Goal: Transaction & Acquisition: Obtain resource

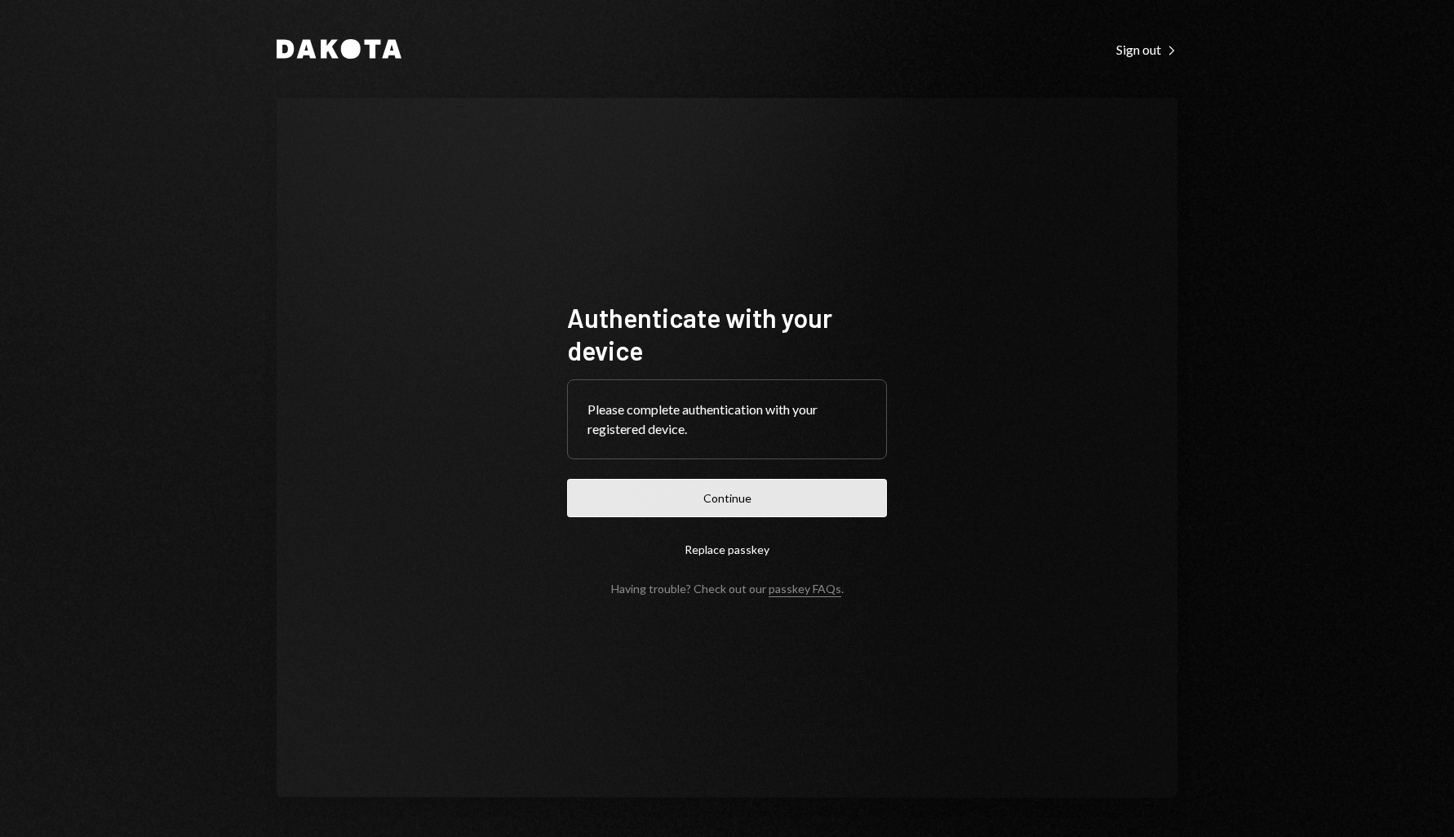
click at [788, 485] on button "Continue" at bounding box center [727, 498] width 320 height 38
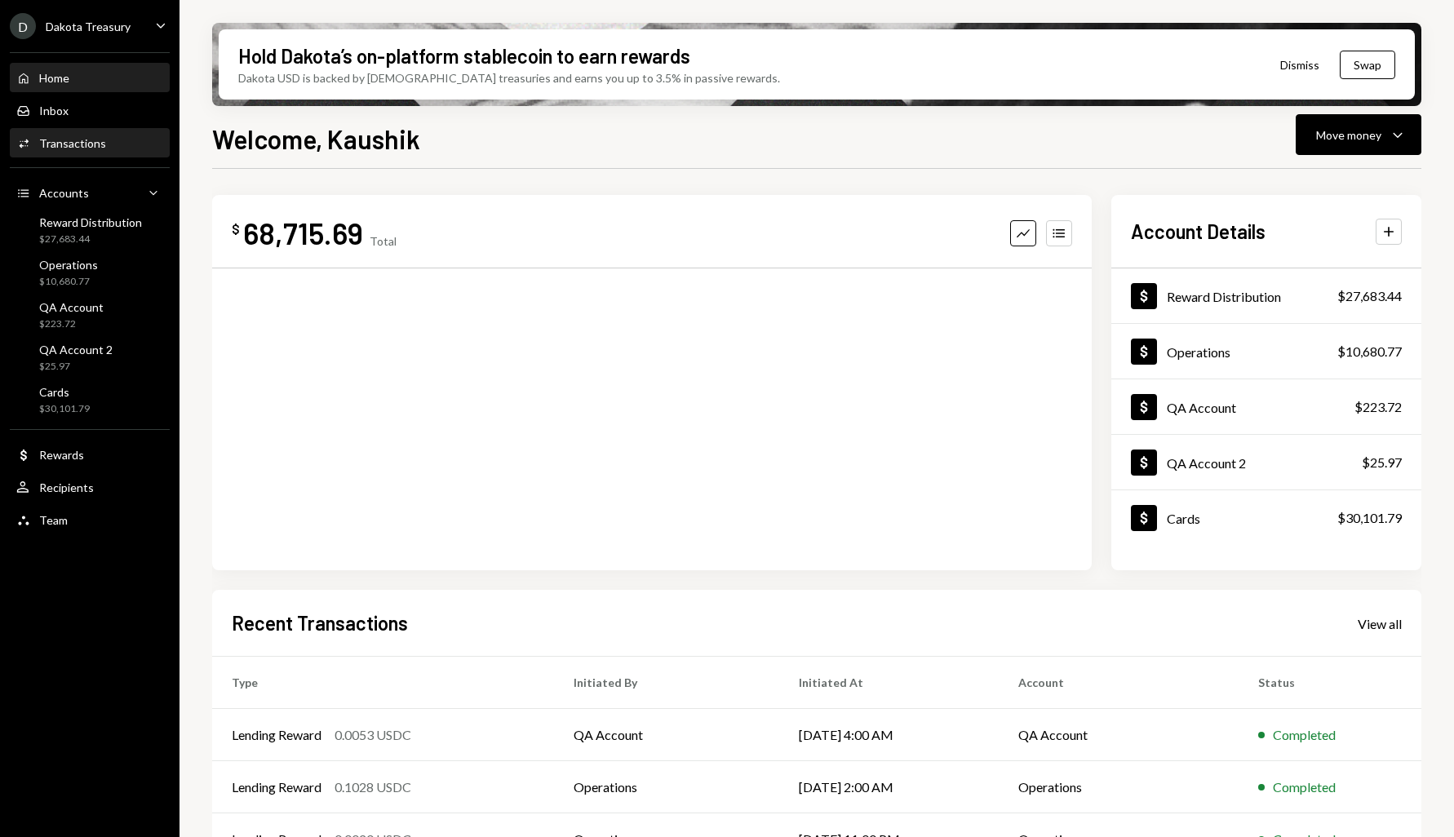
click at [51, 152] on div "Activities Transactions" at bounding box center [89, 144] width 147 height 28
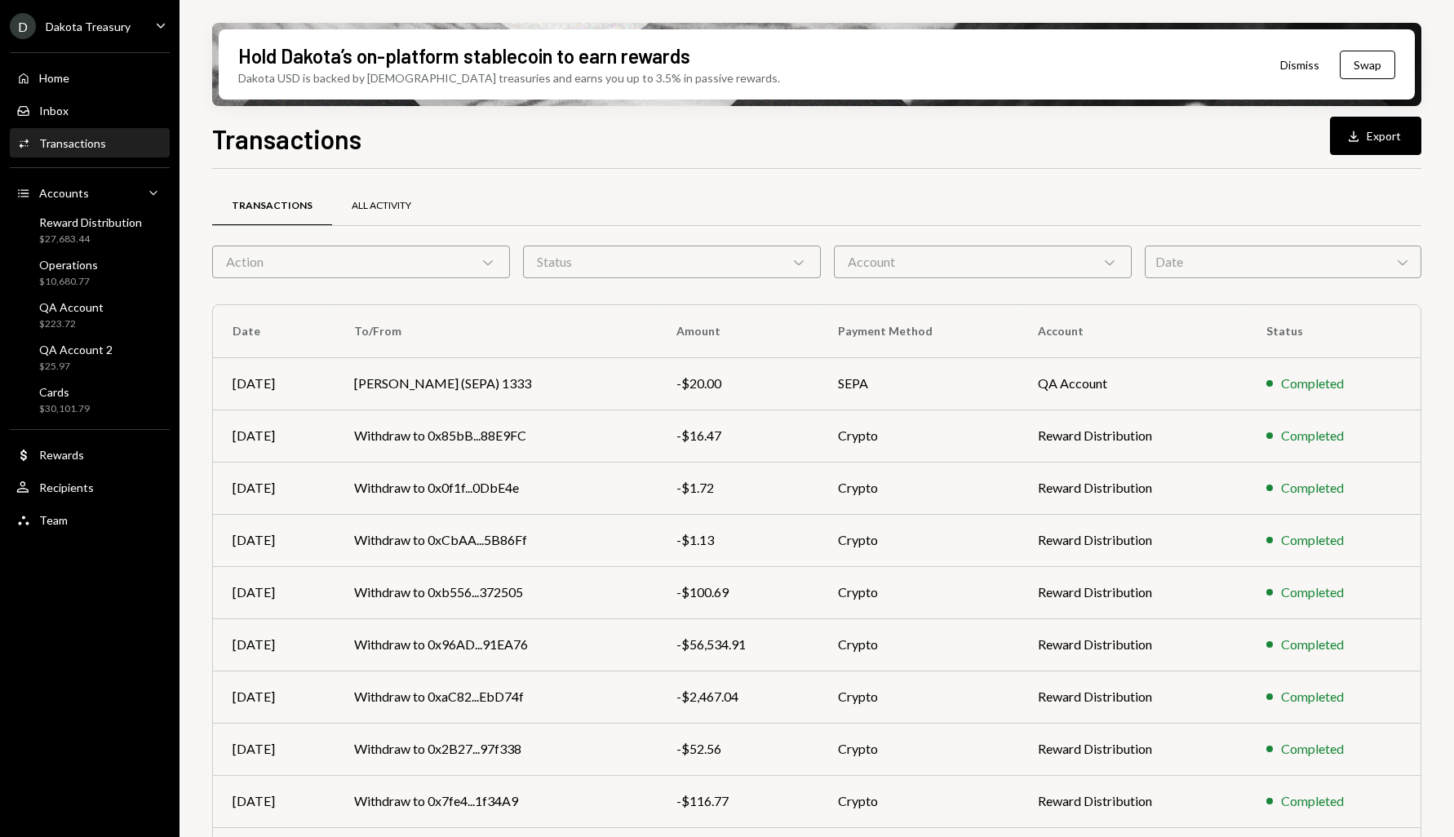
click at [378, 210] on div "All Activity" at bounding box center [382, 206] width 60 height 14
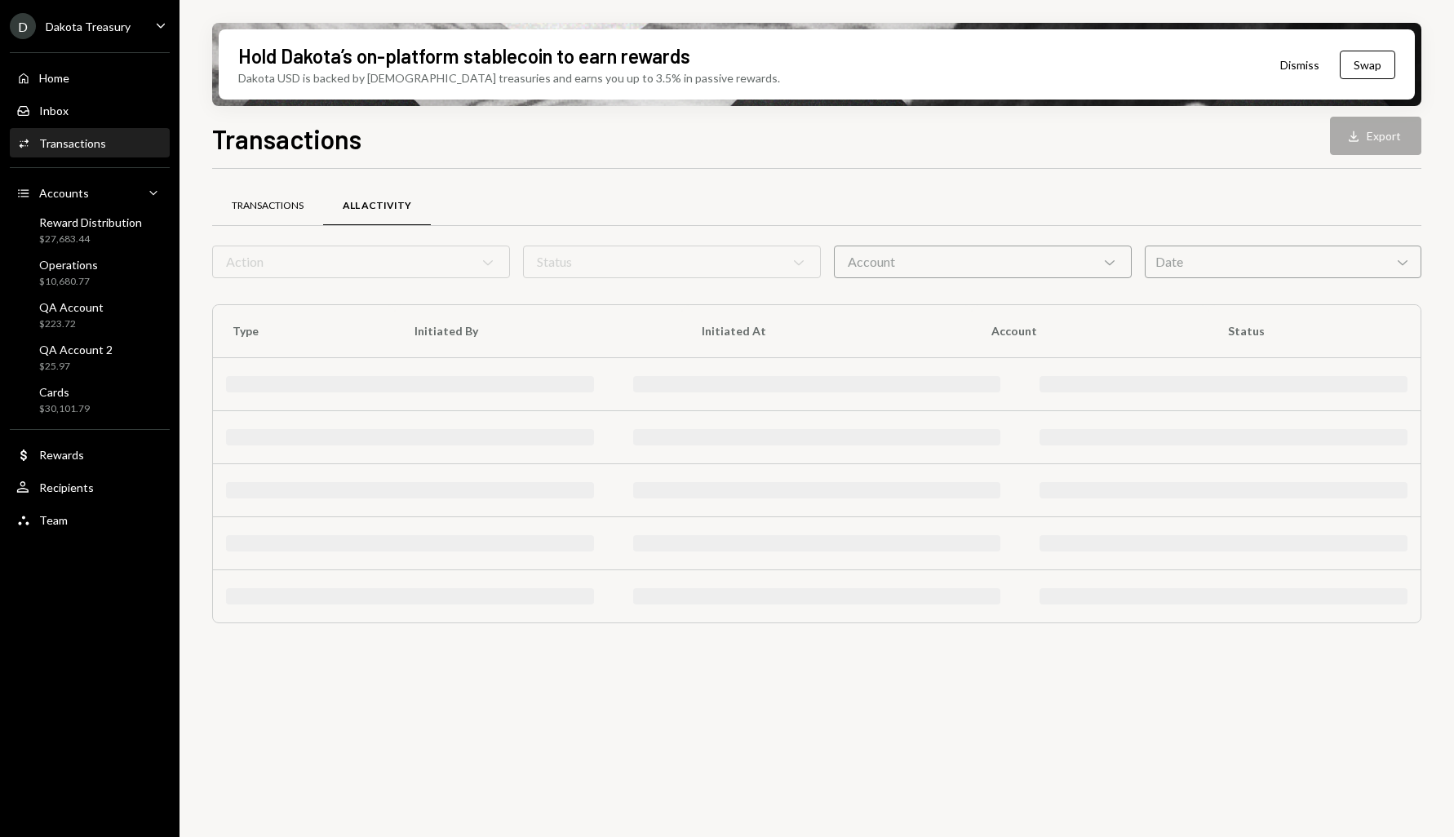
click at [291, 211] on div "Transactions" at bounding box center [268, 206] width 72 height 14
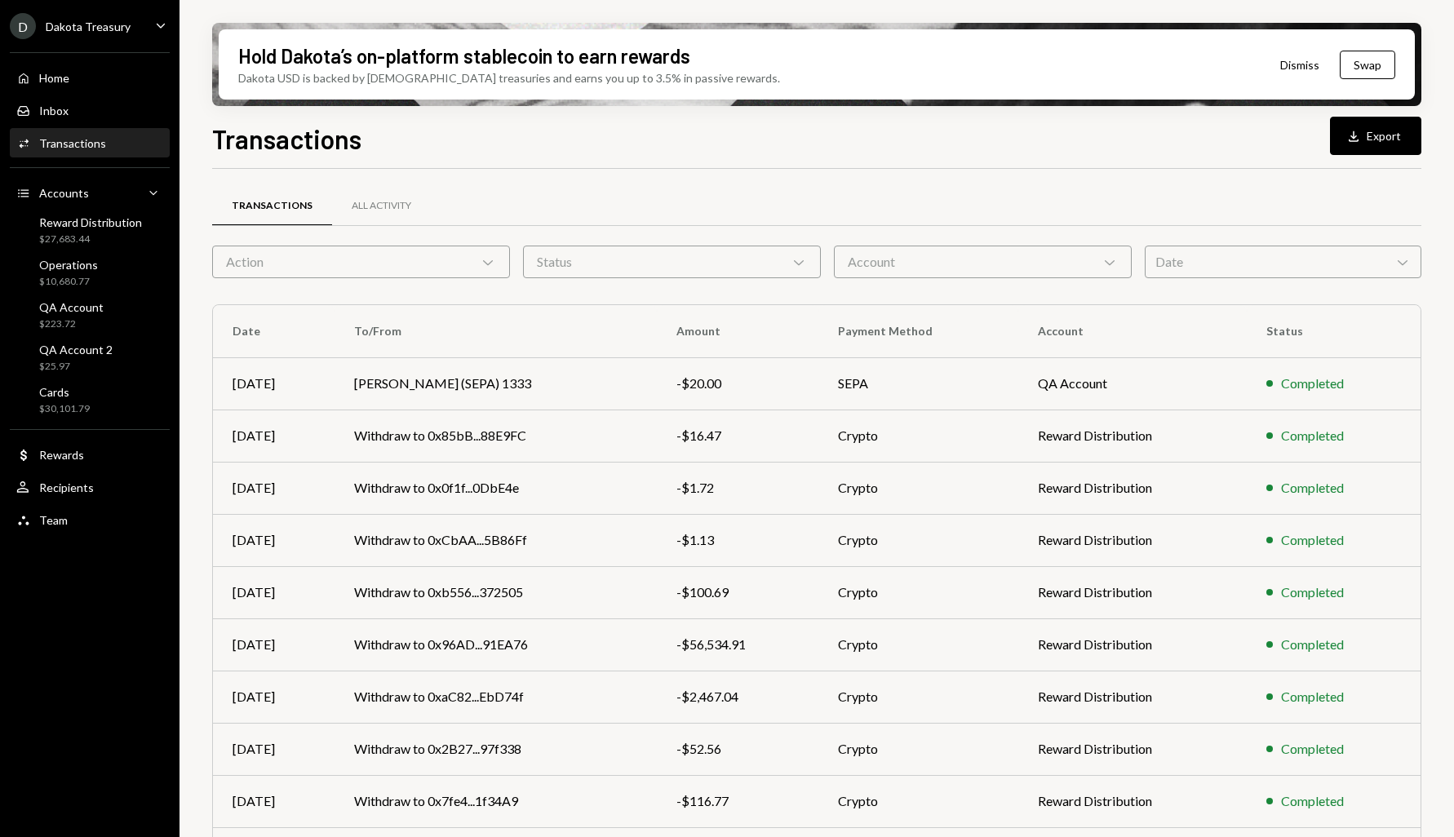
click at [118, 30] on div "Dakota Treasury" at bounding box center [88, 27] width 85 height 14
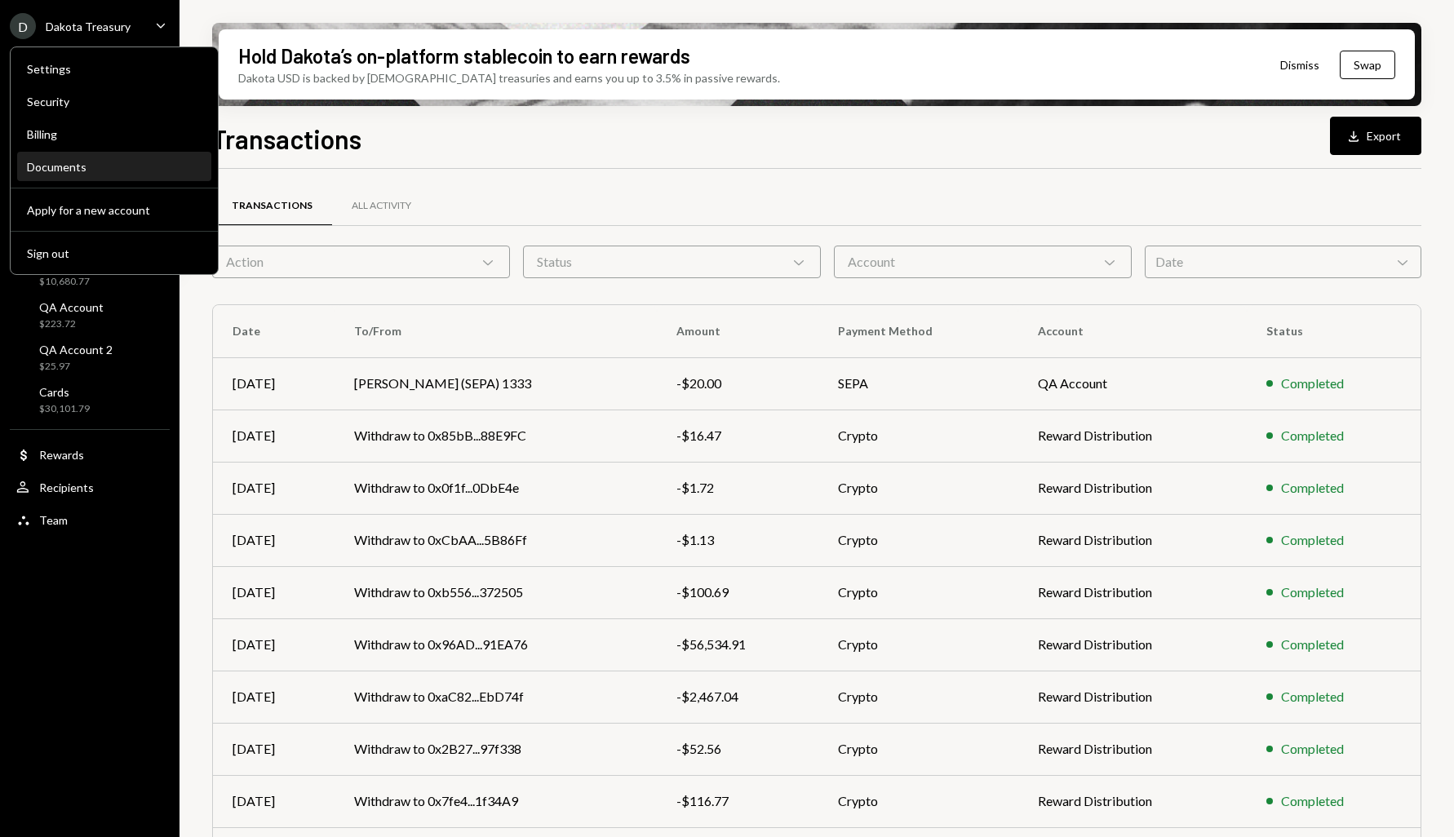
click at [113, 167] on div "Documents" at bounding box center [114, 167] width 175 height 14
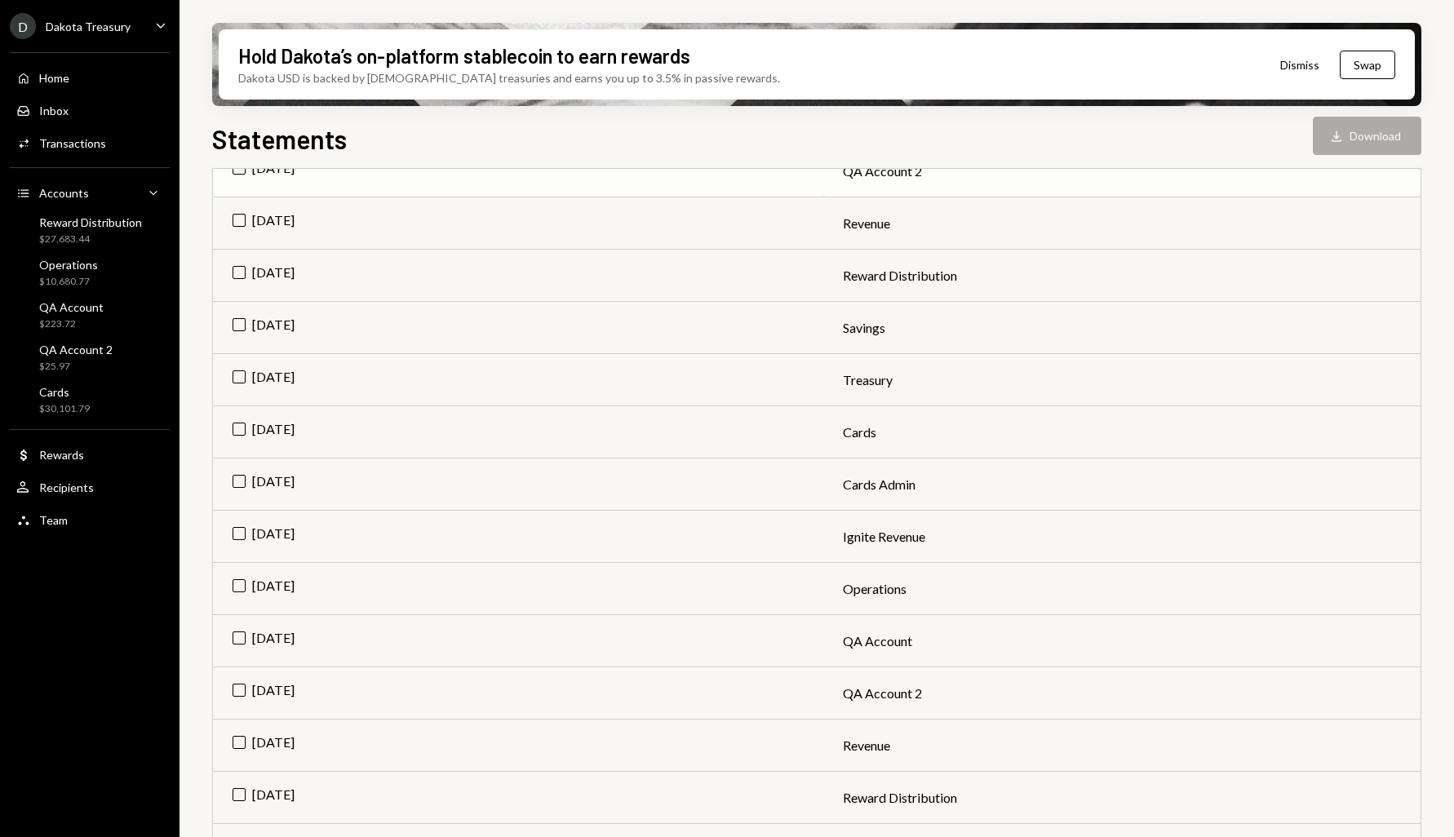
scroll to position [682, 0]
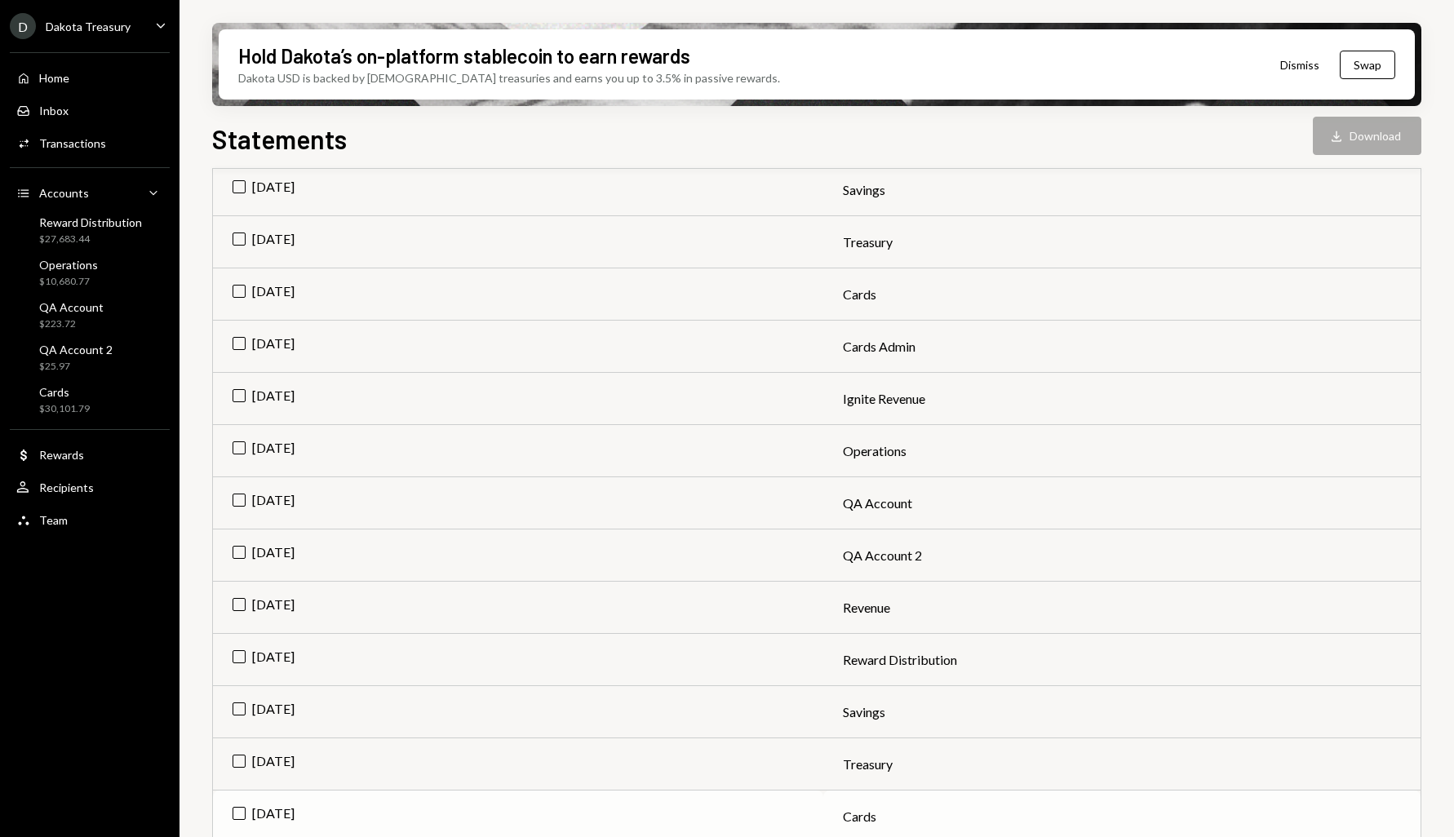
click at [233, 810] on td "[DATE]" at bounding box center [518, 816] width 610 height 52
click at [1361, 134] on button "Download Download" at bounding box center [1366, 136] width 108 height 38
click at [232, 818] on td "Check Jun 2025" at bounding box center [518, 816] width 610 height 52
click at [233, 292] on td "[DATE]" at bounding box center [518, 294] width 610 height 52
click at [1339, 135] on icon "Download" at bounding box center [1336, 136] width 16 height 16
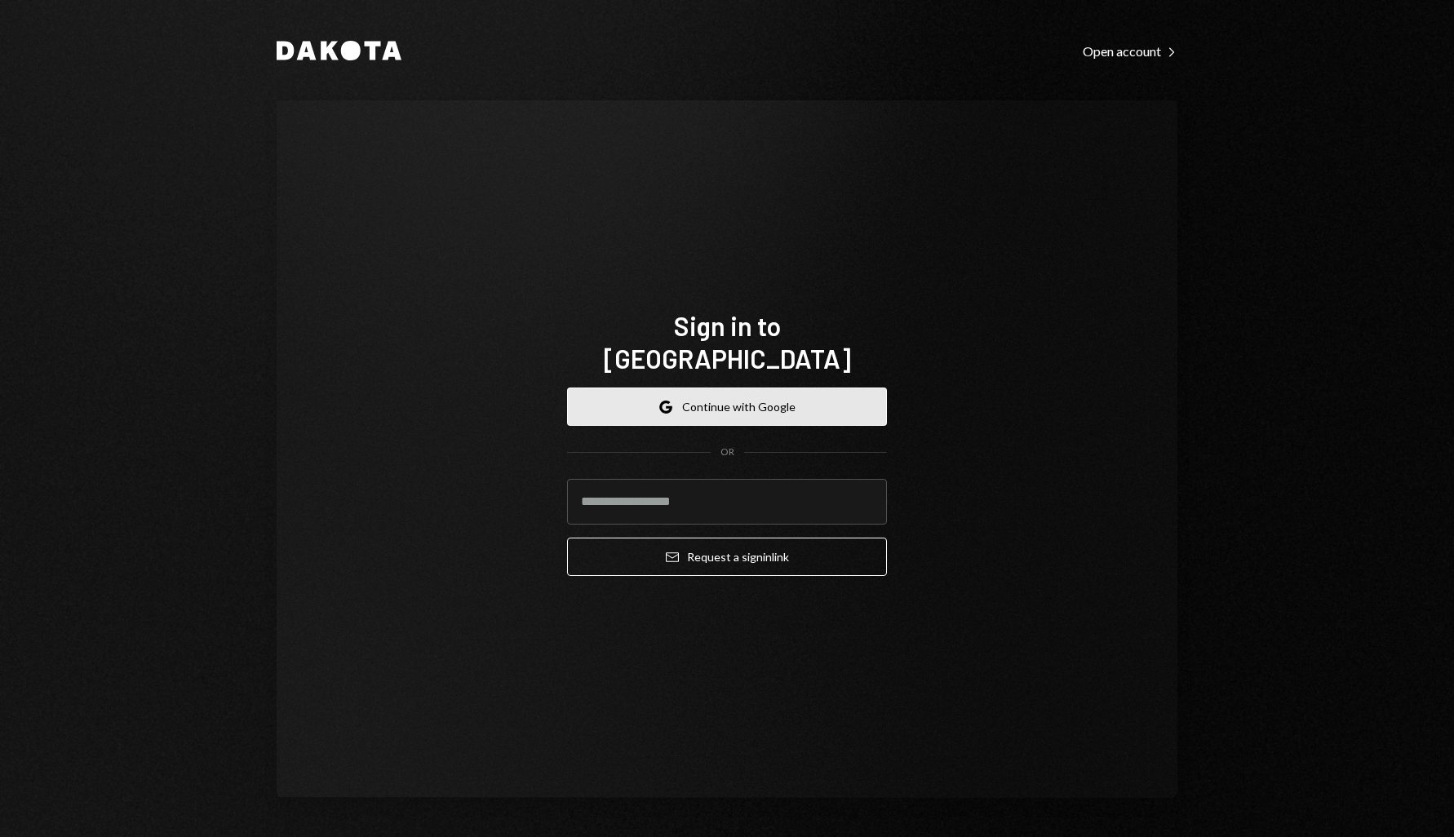
click at [746, 387] on button "Google Continue with Google" at bounding box center [727, 406] width 320 height 38
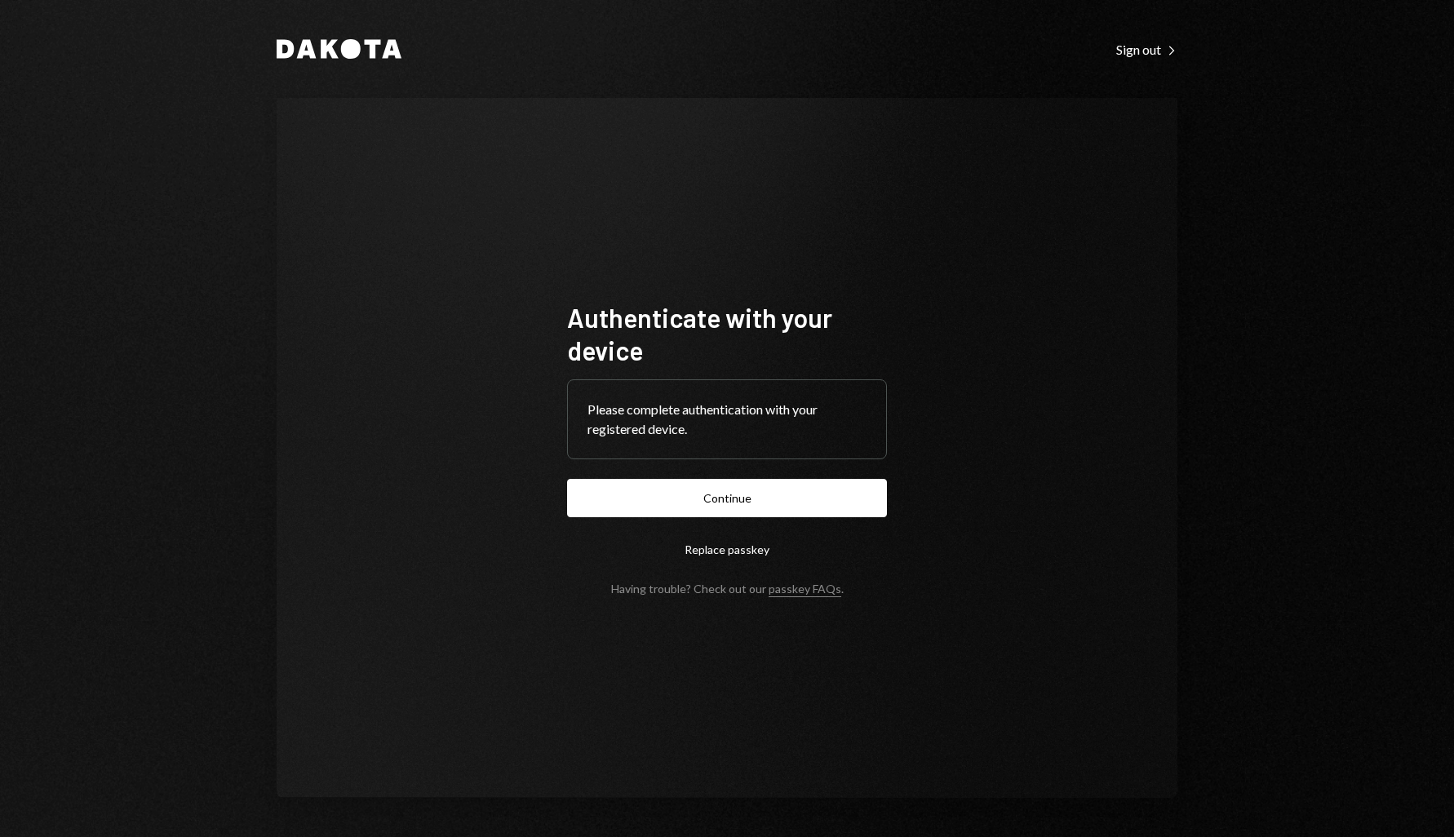
click at [786, 475] on form "Authenticate with your device Please complete authentication with your register…" at bounding box center [727, 448] width 320 height 294
click at [789, 485] on button "Continue" at bounding box center [727, 498] width 320 height 38
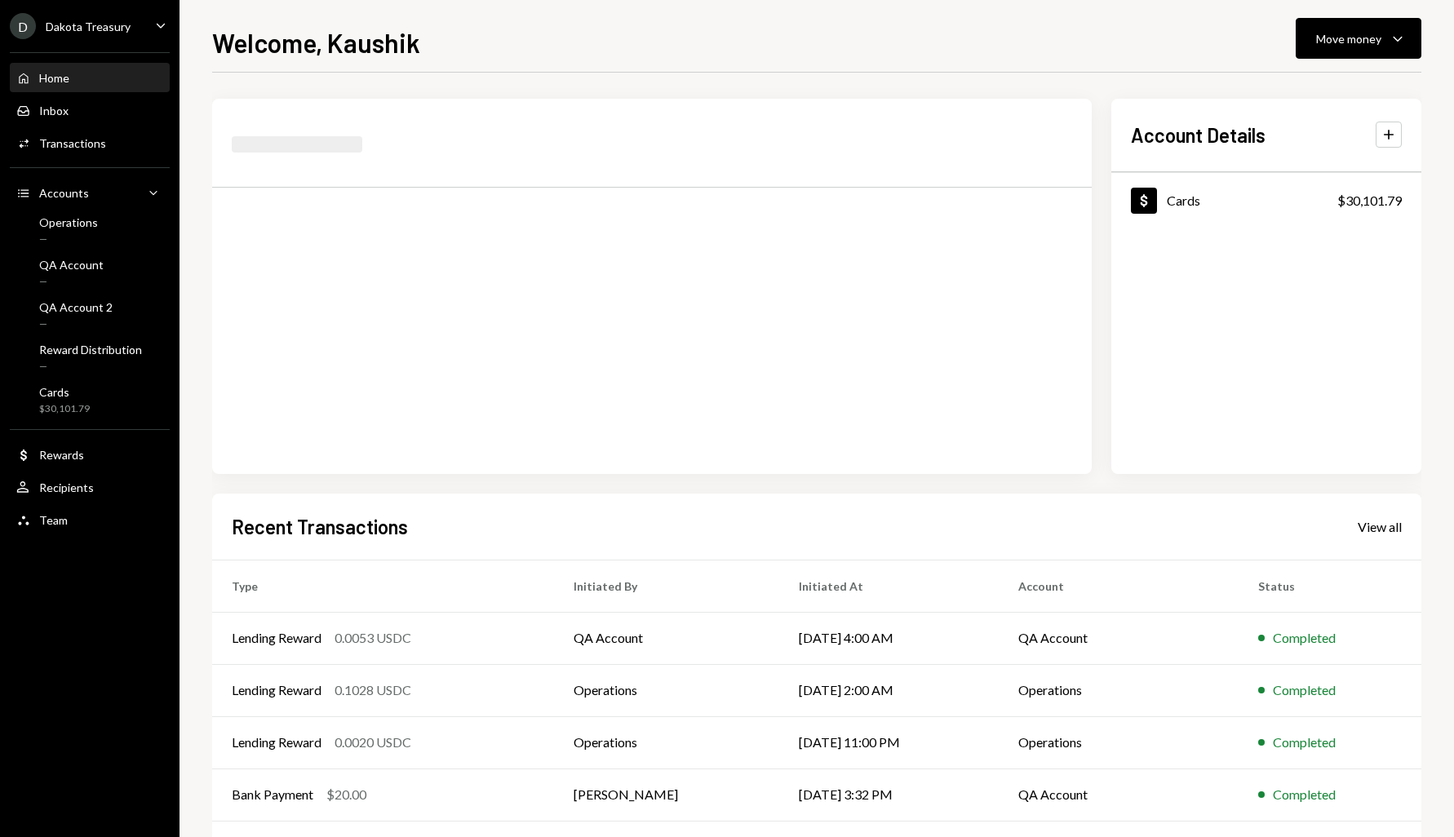
click at [145, 29] on div "D Dakota Treasury Caret Down" at bounding box center [89, 26] width 179 height 26
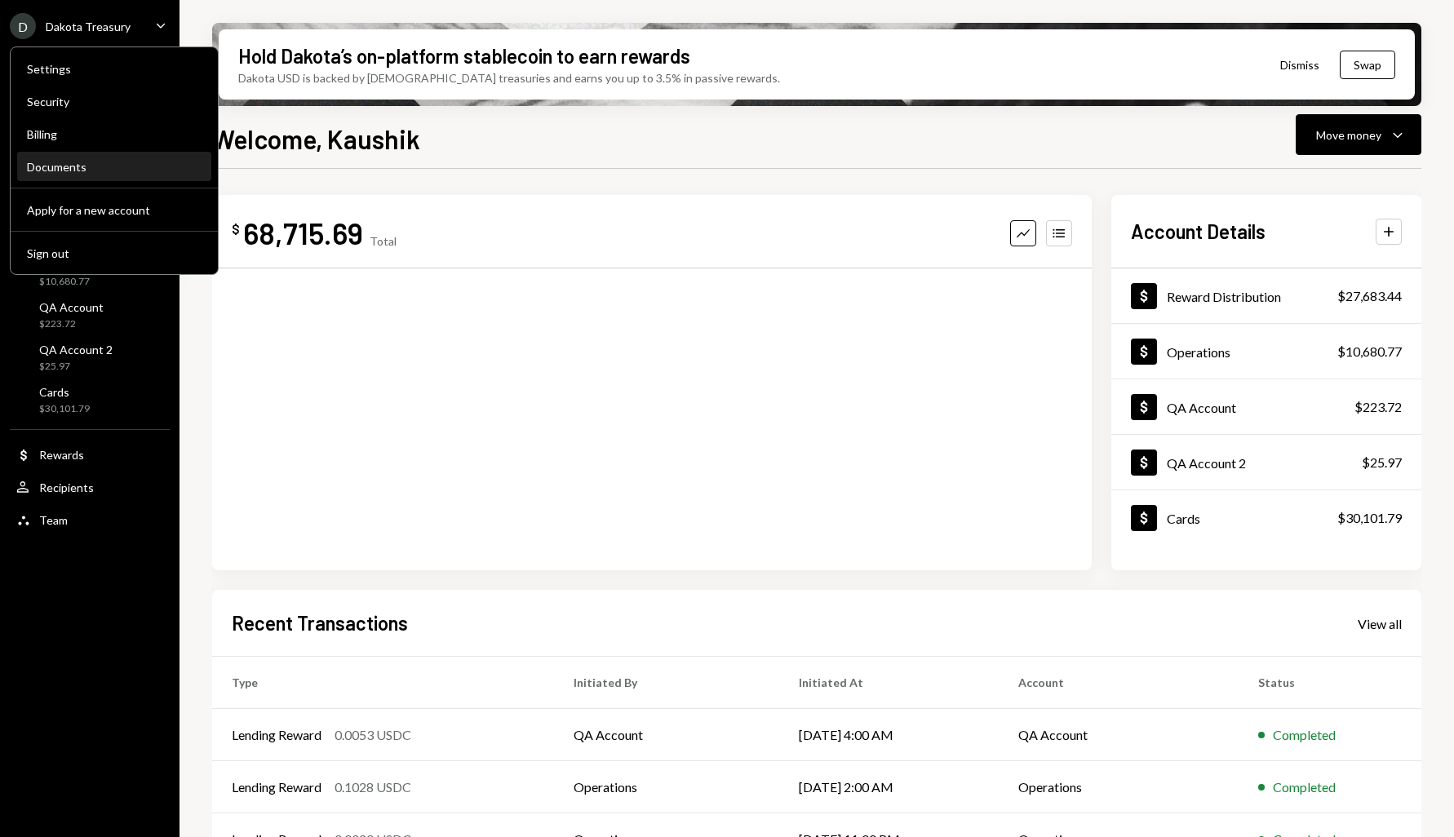
click at [129, 167] on div "Documents" at bounding box center [114, 167] width 175 height 14
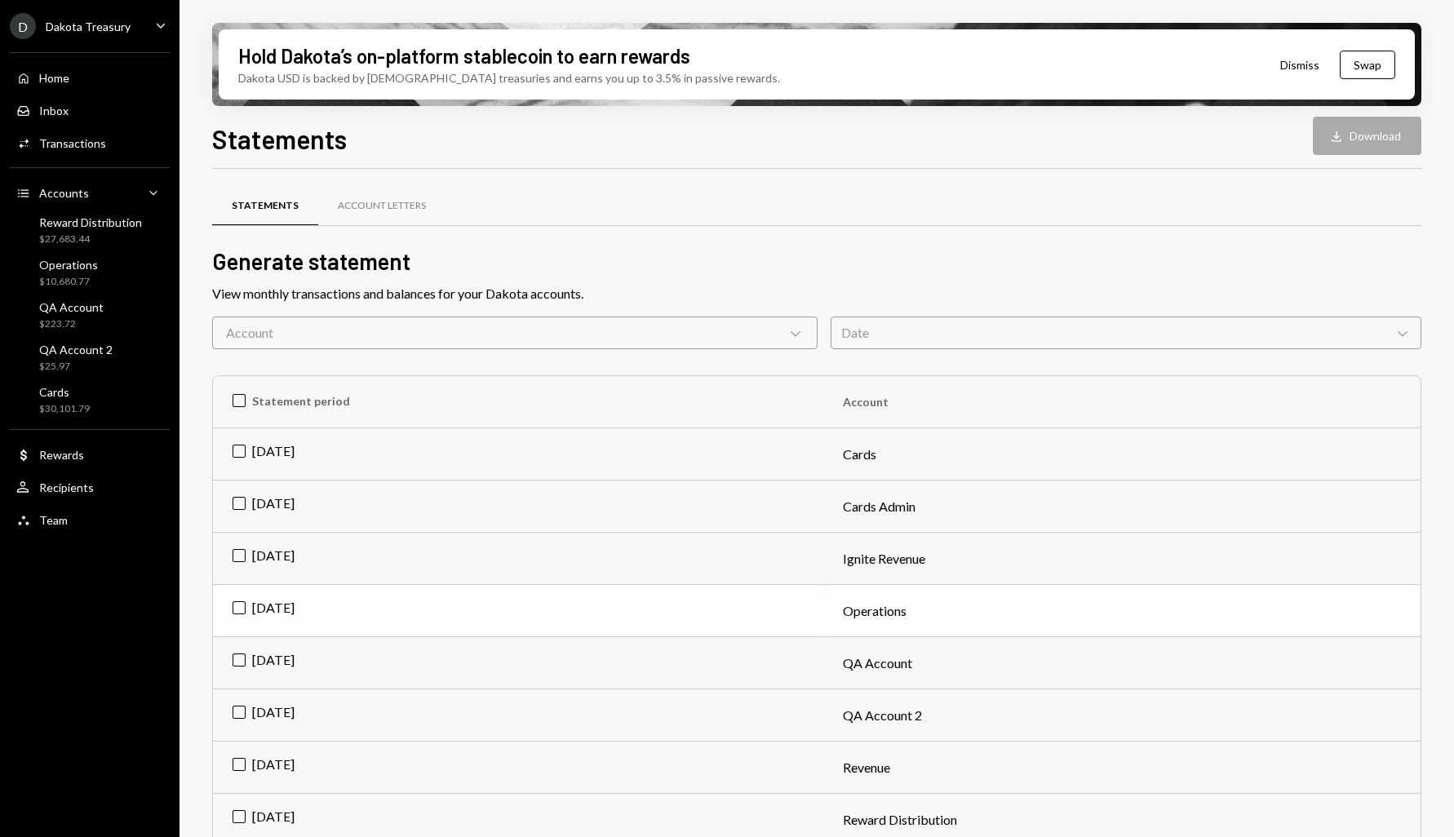
click at [243, 608] on td "Aug 2025" at bounding box center [518, 611] width 610 height 52
click at [1343, 145] on button "Download Download" at bounding box center [1366, 136] width 108 height 38
click at [238, 611] on td "Check Aug 2025" at bounding box center [518, 611] width 610 height 52
click at [237, 670] on td "[DATE]" at bounding box center [518, 663] width 610 height 52
click at [1332, 141] on icon "Download" at bounding box center [1336, 136] width 16 height 16
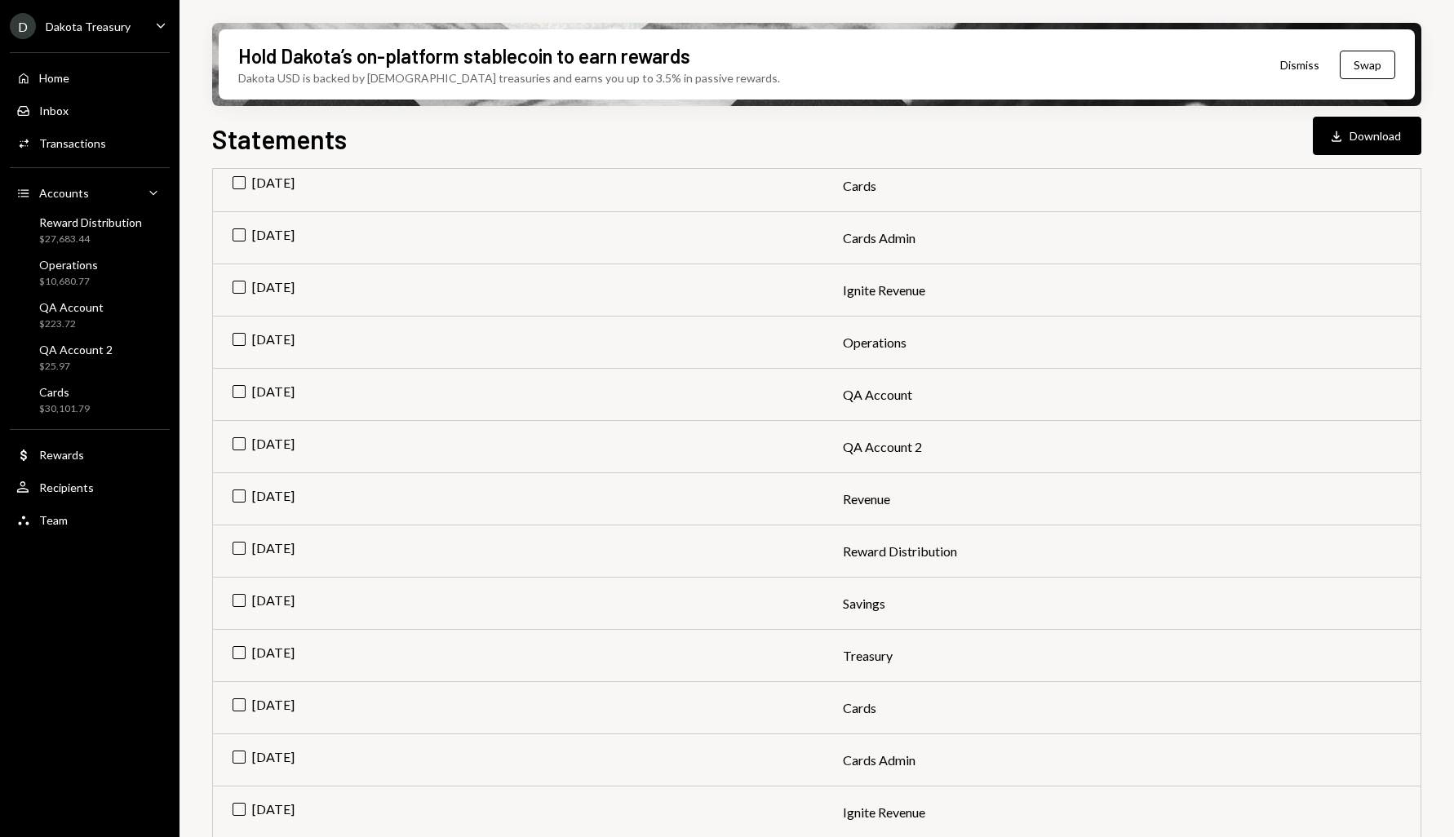
scroll to position [901, 0]
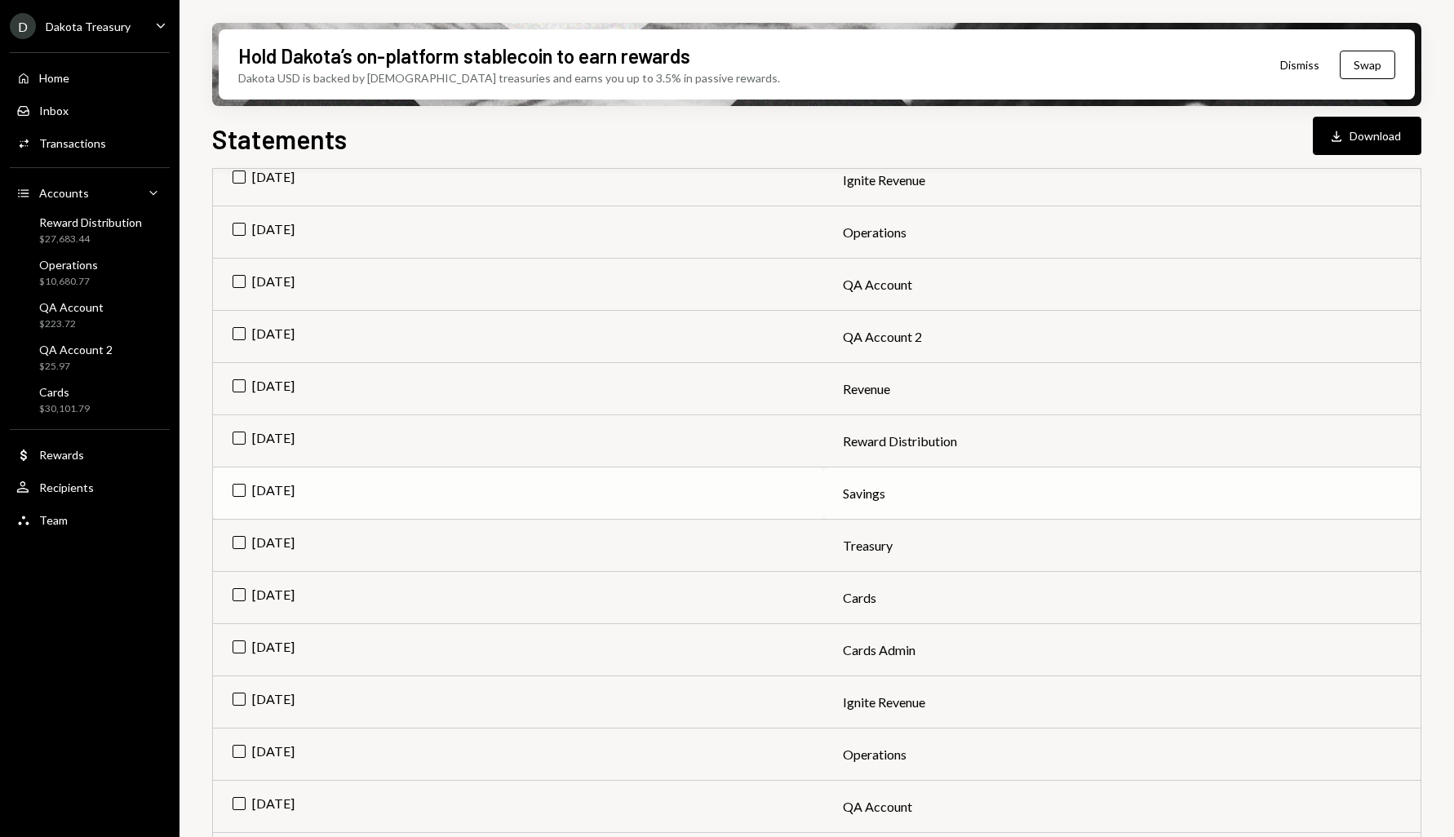
click at [294, 497] on td "[DATE]" at bounding box center [518, 493] width 610 height 52
click at [1378, 137] on button "Download Download (2)" at bounding box center [1359, 136] width 124 height 38
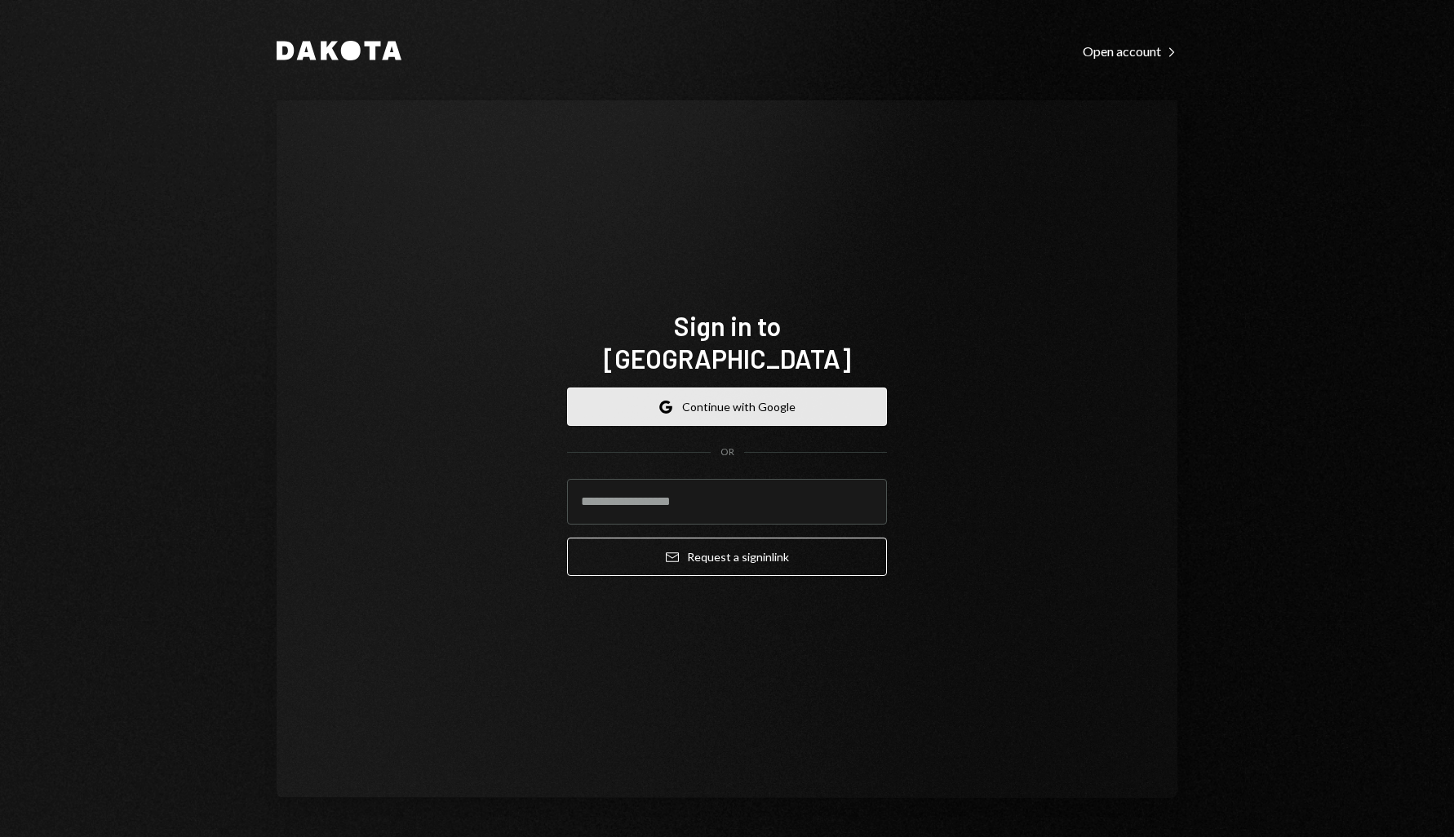
click at [767, 387] on button "Google Continue with Google" at bounding box center [727, 406] width 320 height 38
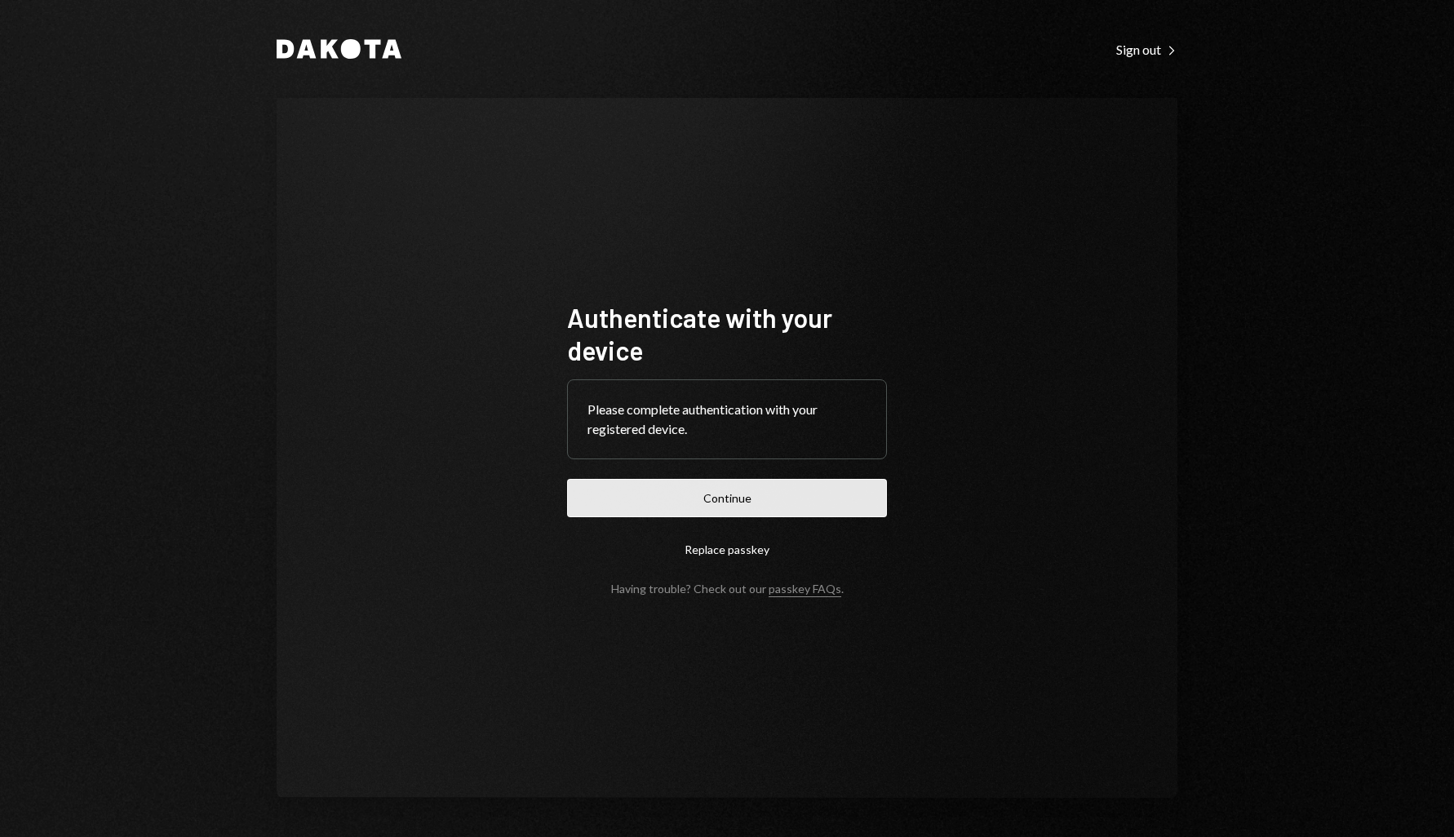
click at [752, 516] on button "Continue" at bounding box center [727, 498] width 320 height 38
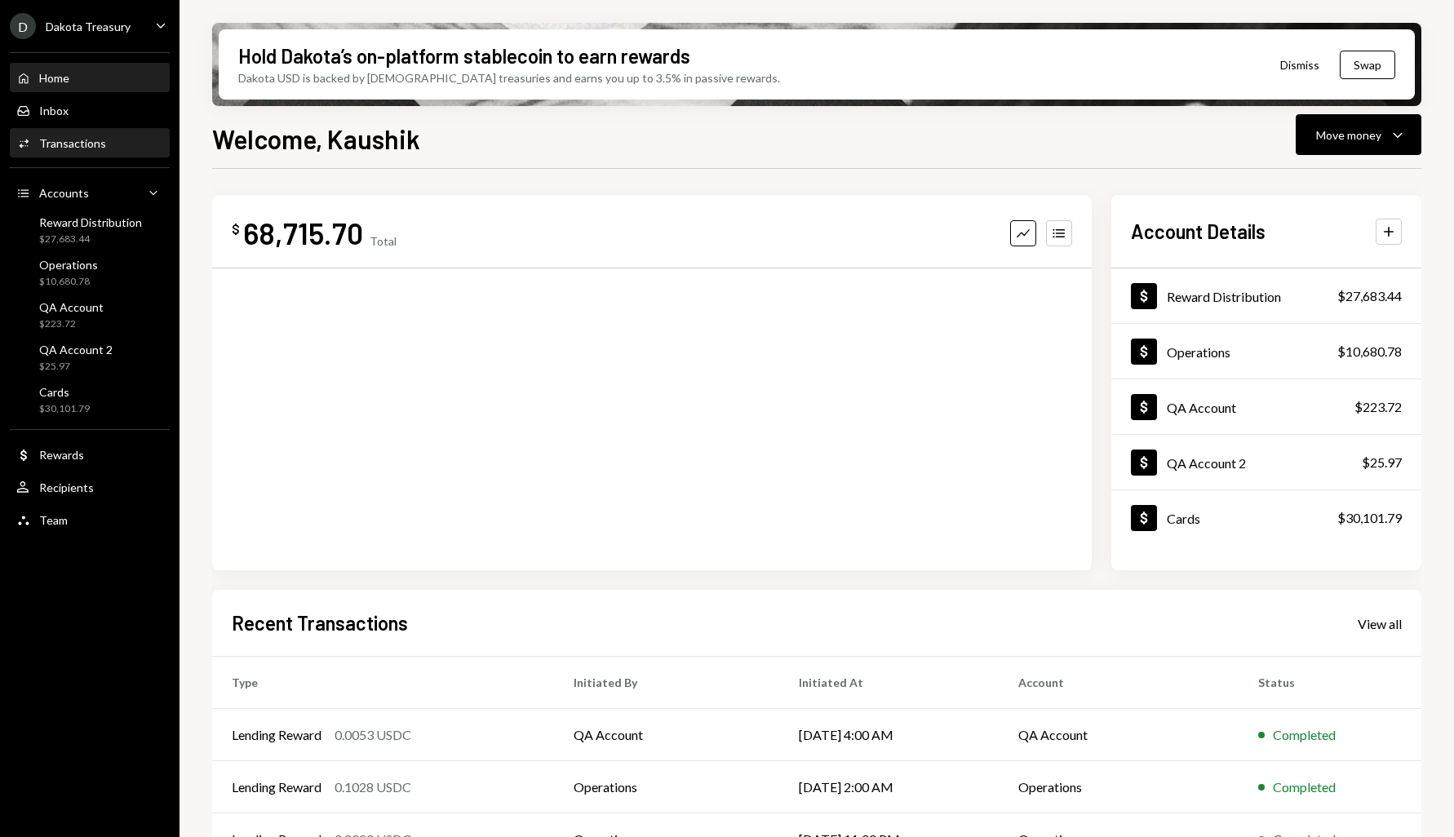
click at [108, 143] on div "Activities Transactions" at bounding box center [89, 143] width 147 height 15
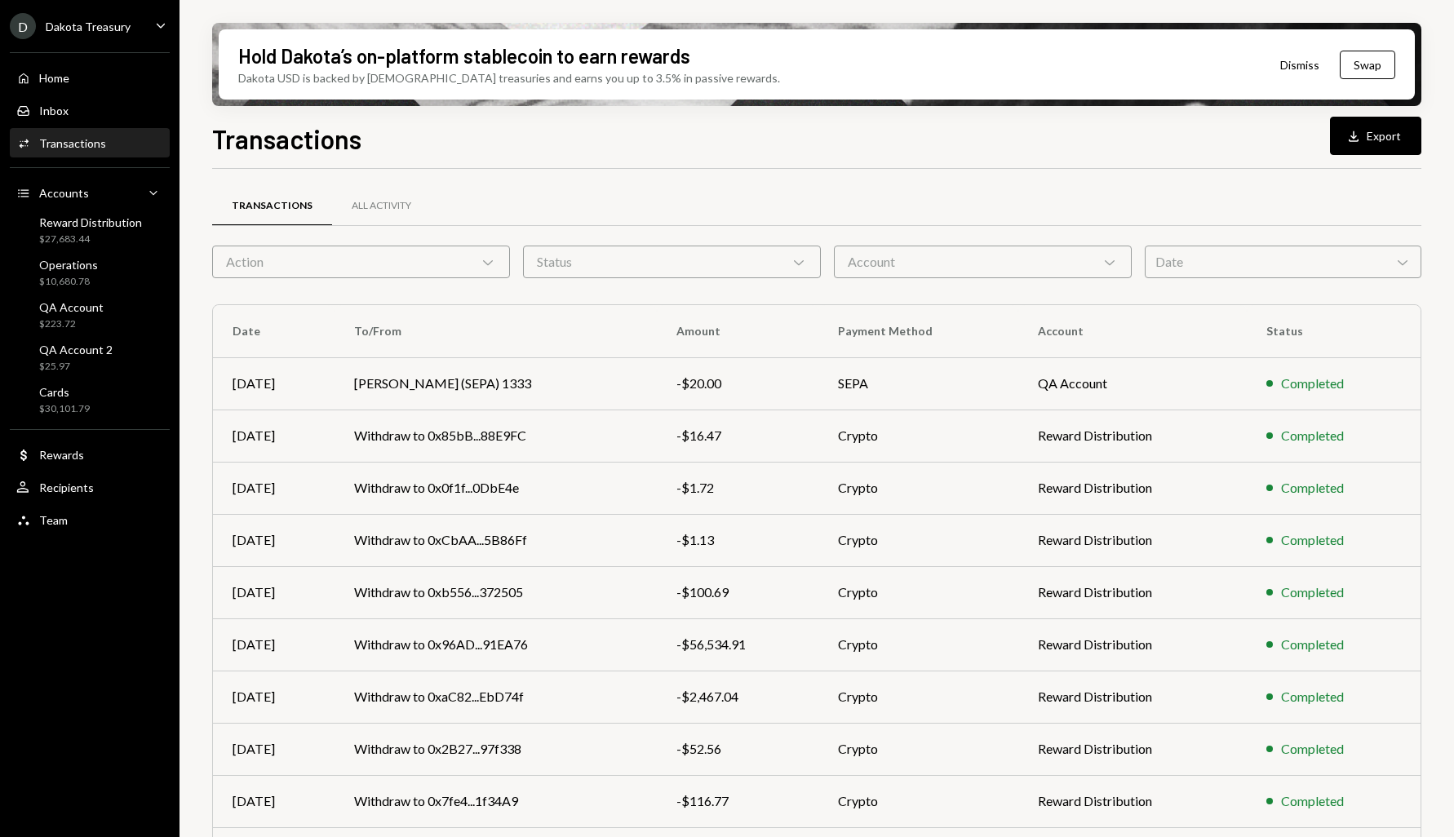
click at [121, 20] on div "Dakota Treasury" at bounding box center [88, 27] width 85 height 14
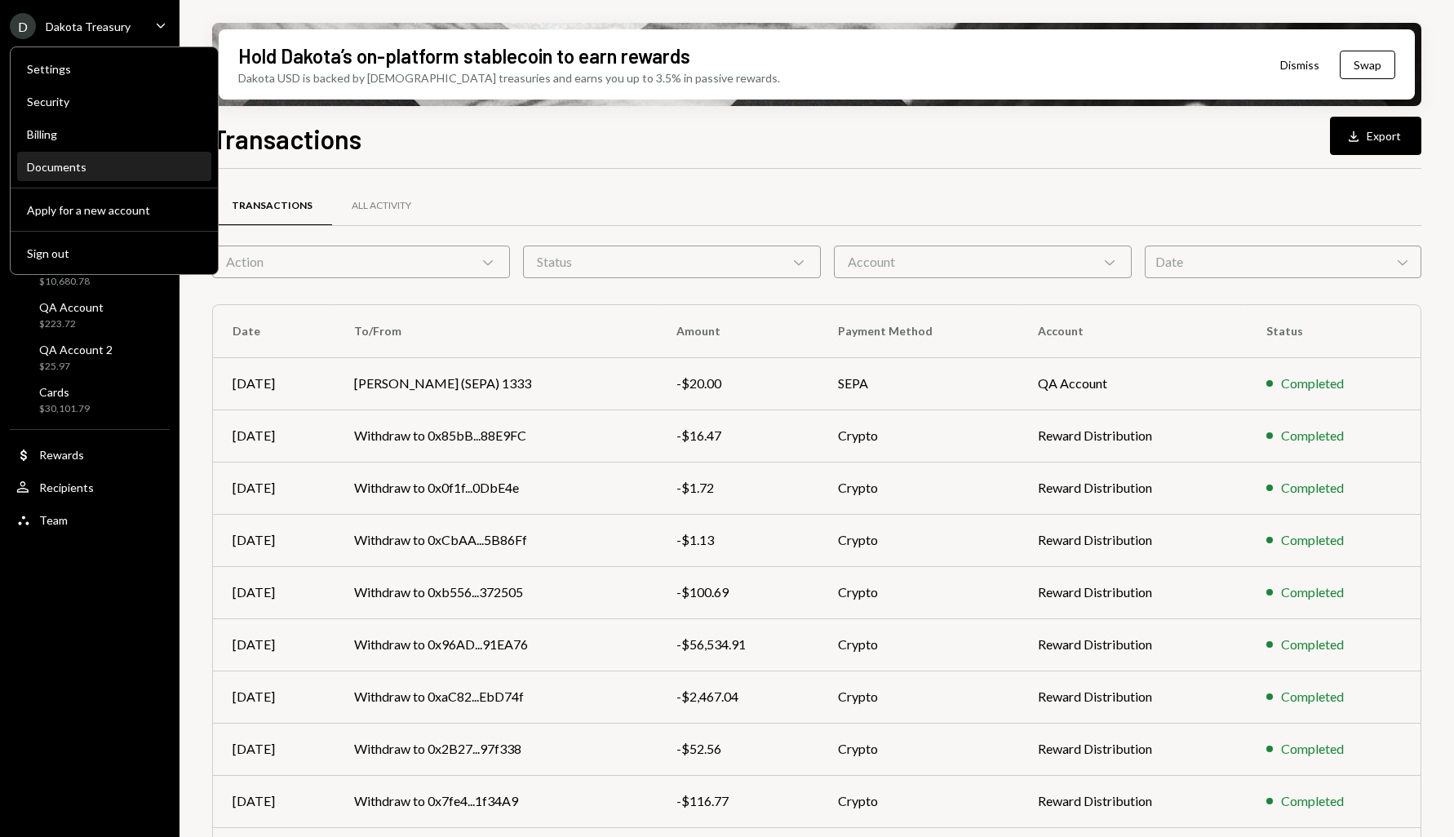
click at [139, 158] on div "Documents" at bounding box center [114, 167] width 175 height 28
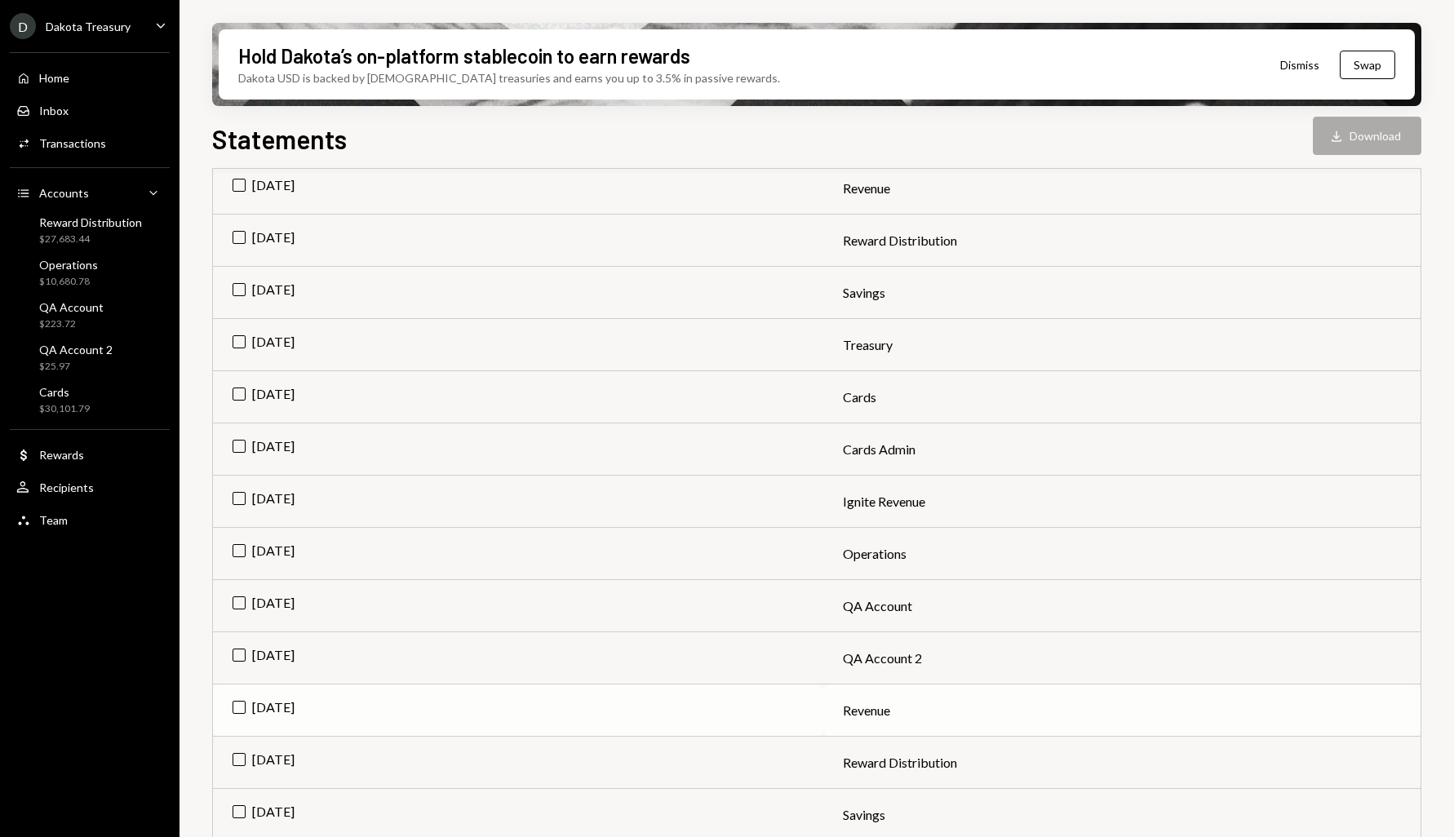
scroll to position [422, 0]
click at [232, 554] on td "[DATE]" at bounding box center [518, 555] width 610 height 52
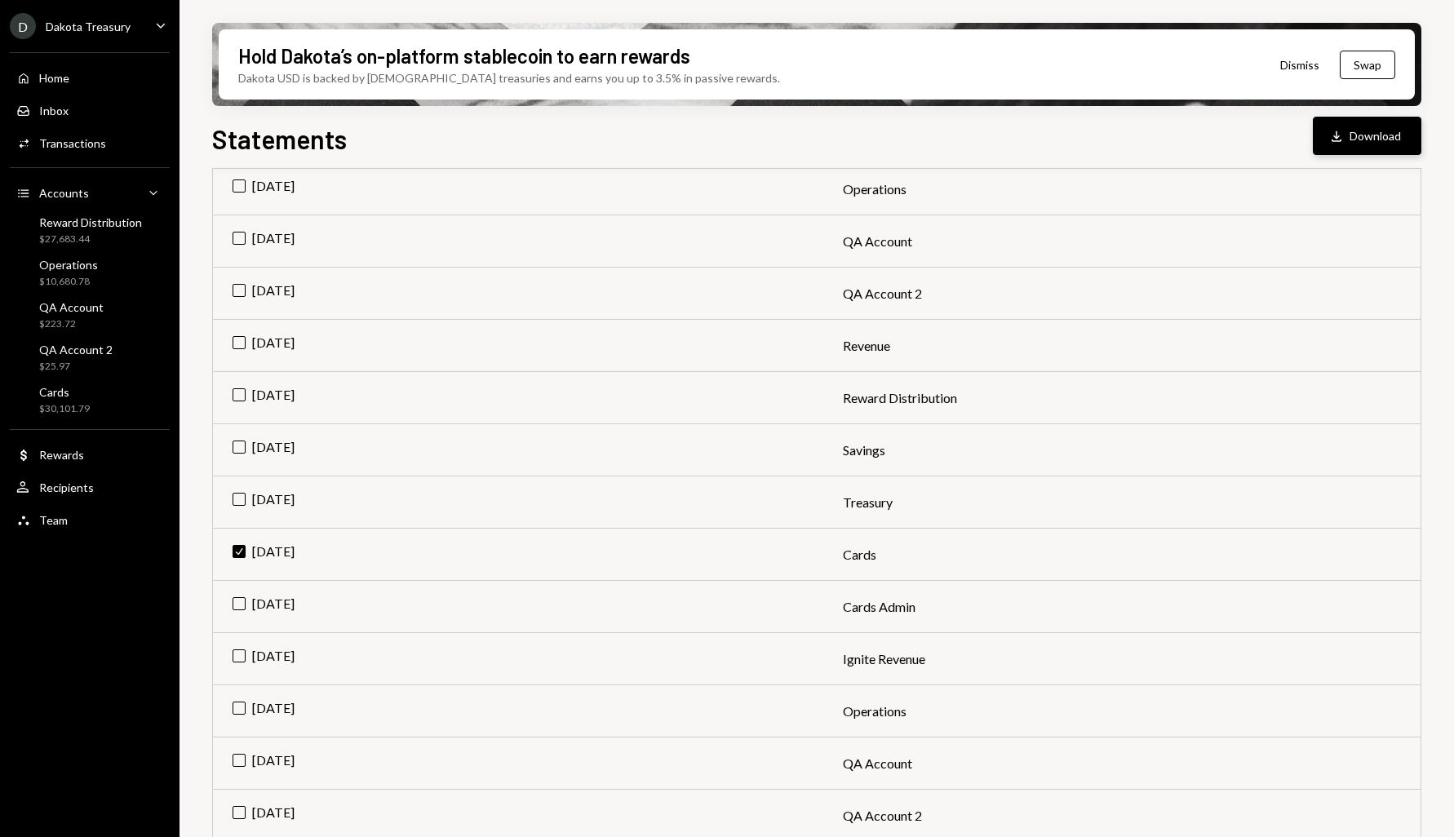
click at [1410, 122] on button "Download Download" at bounding box center [1366, 136] width 108 height 38
click at [243, 547] on td "Check Aug 2025" at bounding box center [518, 555] width 610 height 52
click at [232, 495] on td "[DATE]" at bounding box center [518, 502] width 610 height 52
click at [1346, 145] on button "Download Download" at bounding box center [1366, 136] width 108 height 38
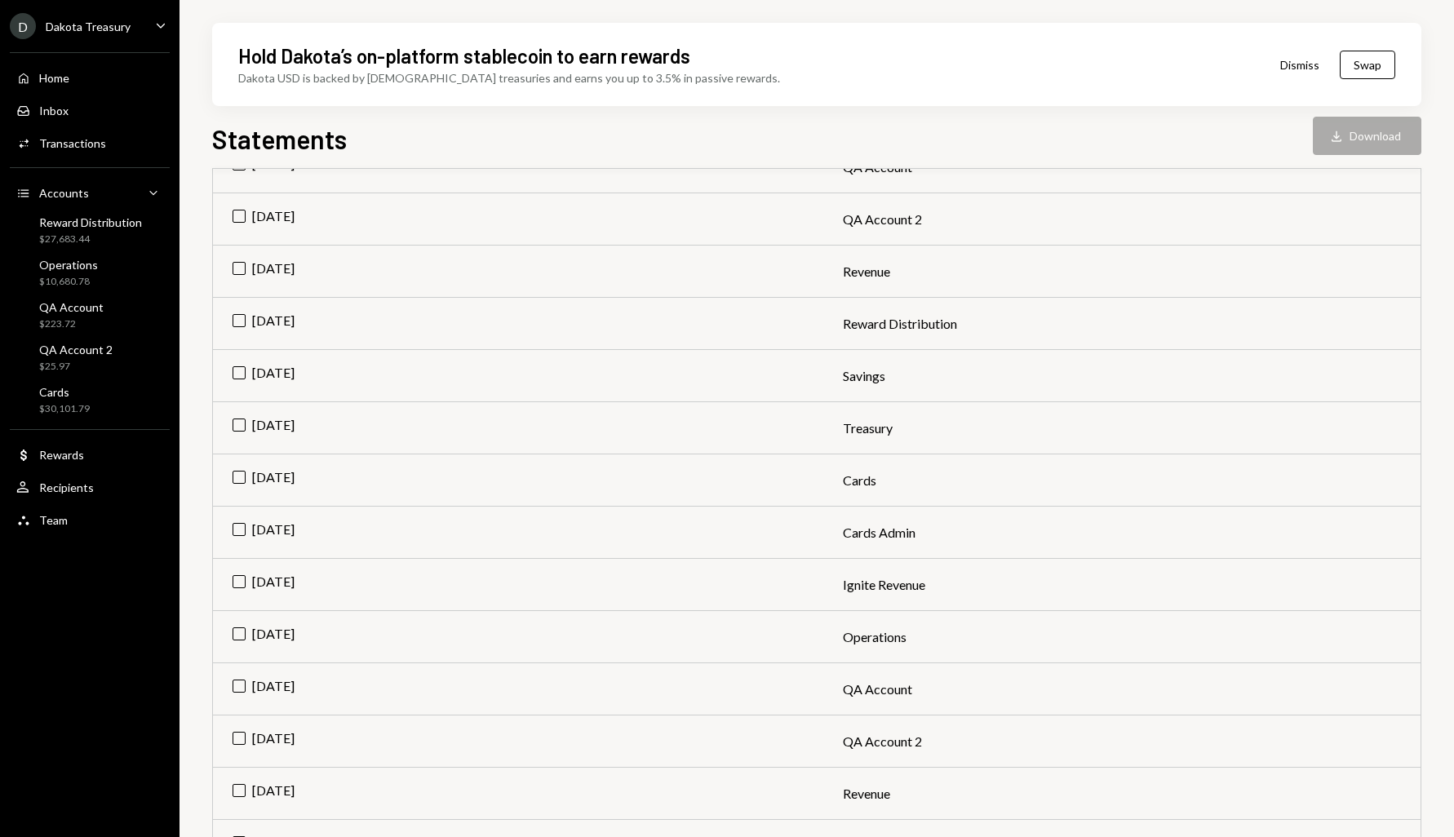
scroll to position [1558, 0]
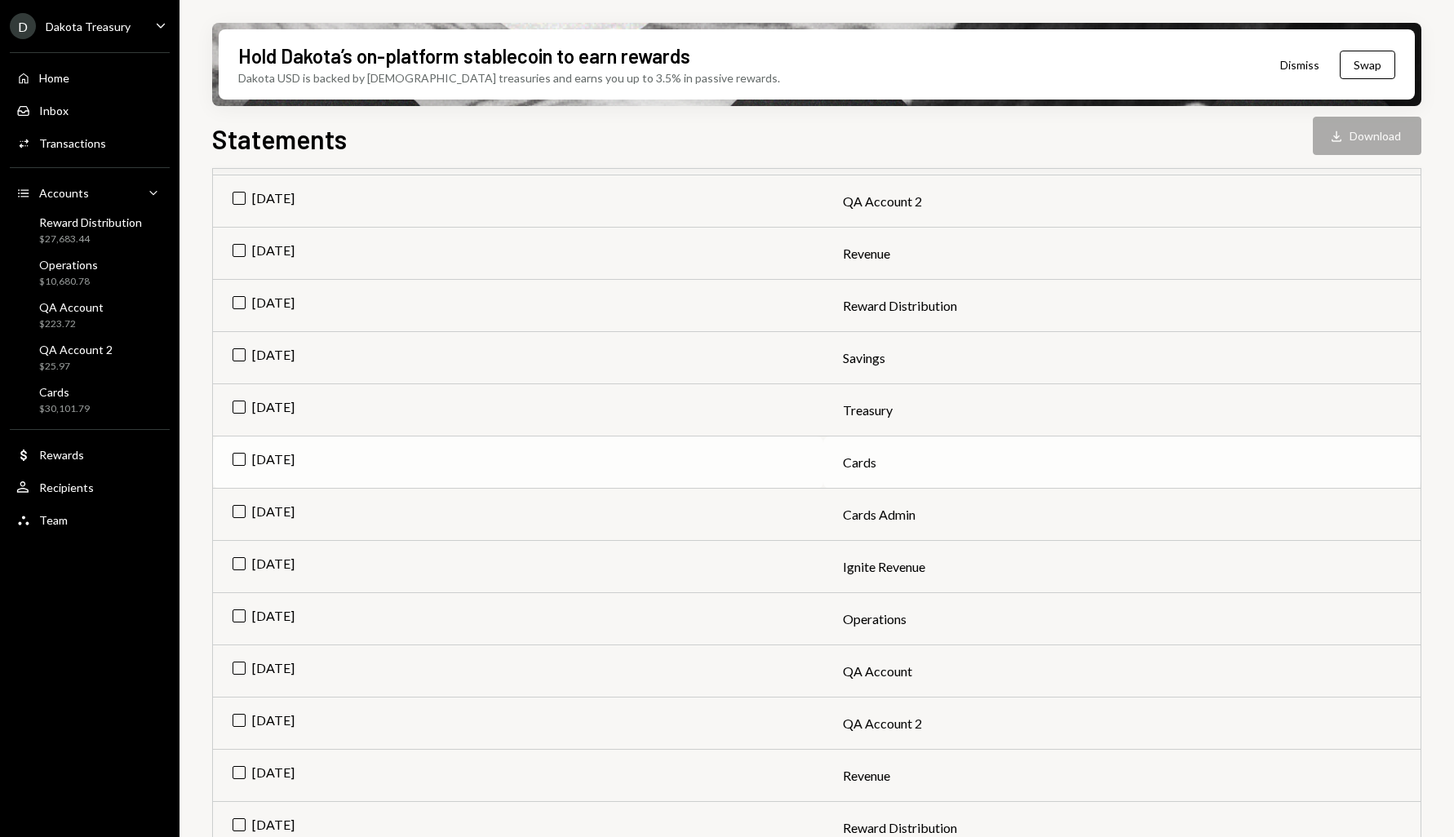
click at [242, 463] on td "[DATE]" at bounding box center [518, 462] width 610 height 52
click at [1337, 133] on icon "Download" at bounding box center [1336, 136] width 16 height 16
